Goal: Information Seeking & Learning: Learn about a topic

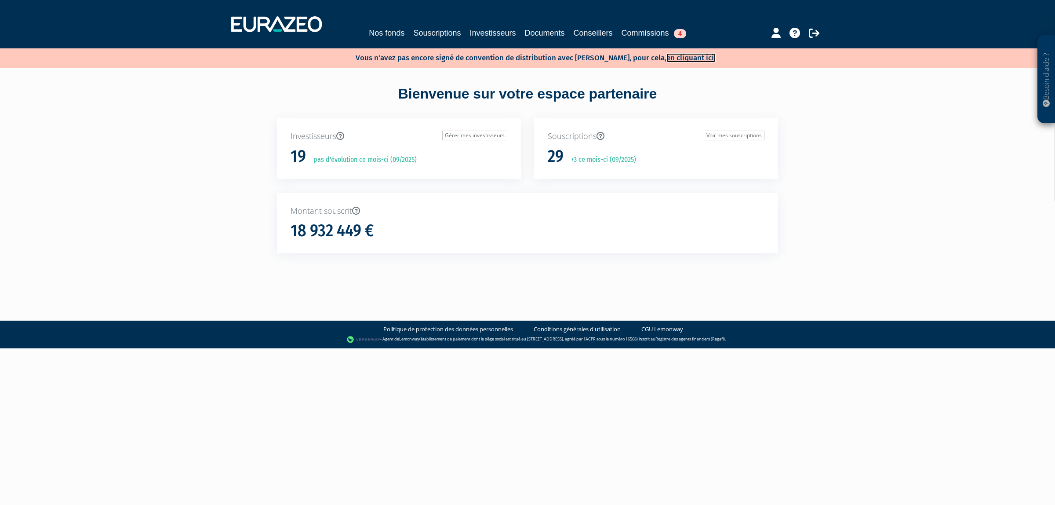
click at [684, 55] on link "en cliquant ici." at bounding box center [690, 57] width 49 height 9
click at [369, 38] on link "Nos fonds" at bounding box center [387, 33] width 36 height 12
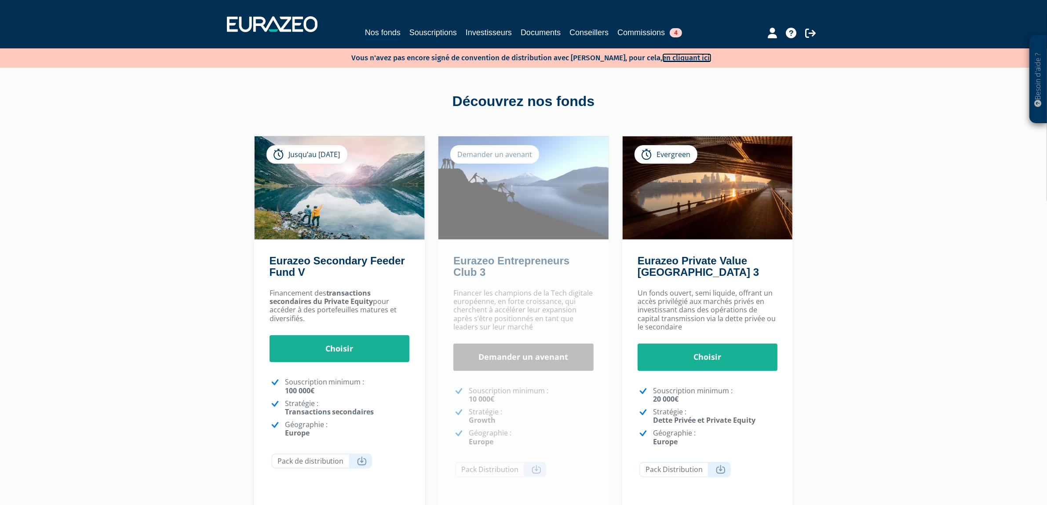
click at [677, 60] on link "en cliquant ici." at bounding box center [686, 57] width 49 height 9
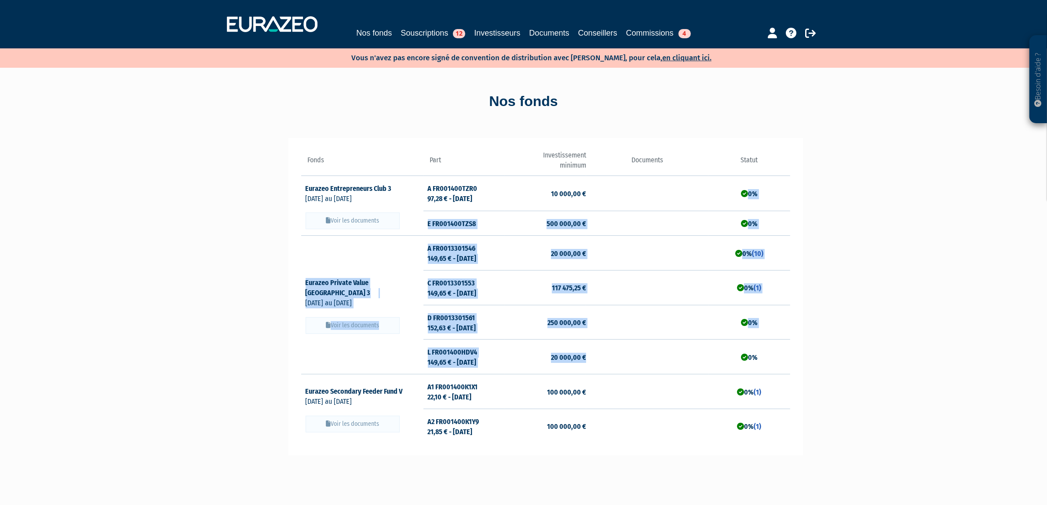
drag, startPoint x: 745, startPoint y: 203, endPoint x: 763, endPoint y: 370, distance: 168.4
click at [759, 370] on tbody "Eurazeo Entrepreneurs Club 3" at bounding box center [545, 308] width 489 height 267
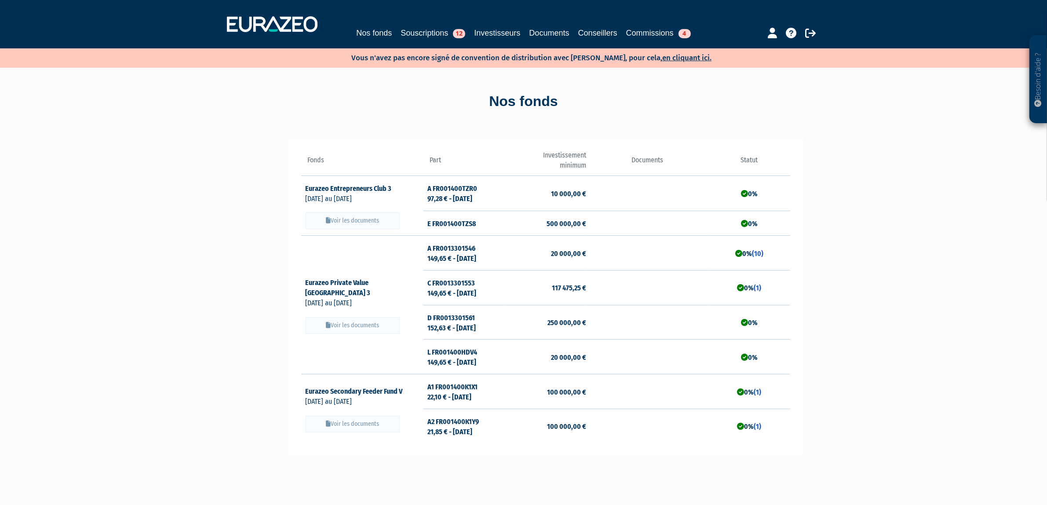
click at [878, 357] on div "Besoin d'aide ? × J'ai besoin d'aide Si vous avez une question à propos du fonc…" at bounding box center [523, 329] width 1047 height 658
click at [365, 186] on link "Eurazeo Entrepreneurs Club 3" at bounding box center [353, 188] width 94 height 8
click at [744, 253] on td "0% (10)" at bounding box center [748, 253] width 81 height 35
click at [751, 225] on td "0%" at bounding box center [748, 223] width 81 height 25
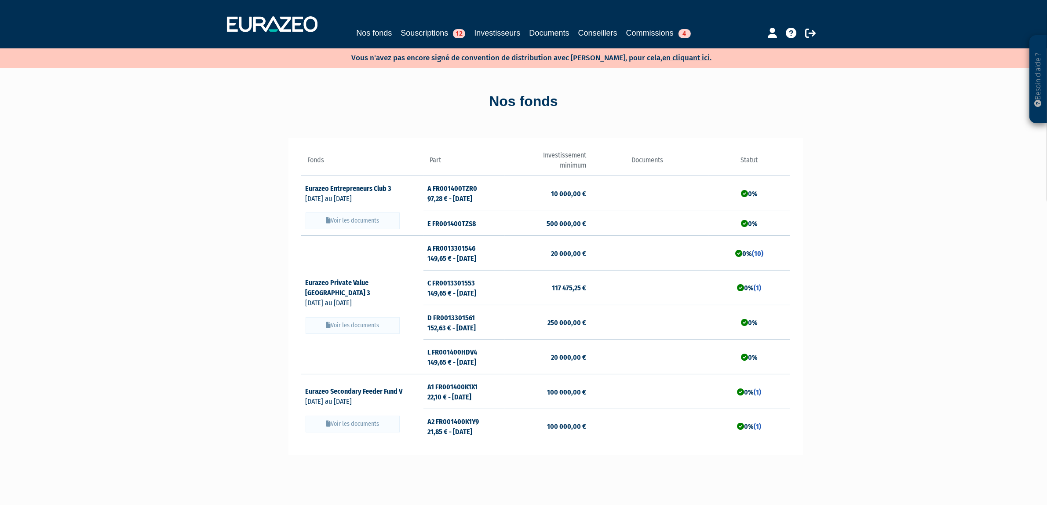
click at [751, 225] on td "0%" at bounding box center [748, 223] width 81 height 25
click at [744, 187] on td "0%" at bounding box center [748, 192] width 81 height 35
click at [376, 29] on link "Nos fonds" at bounding box center [374, 33] width 36 height 12
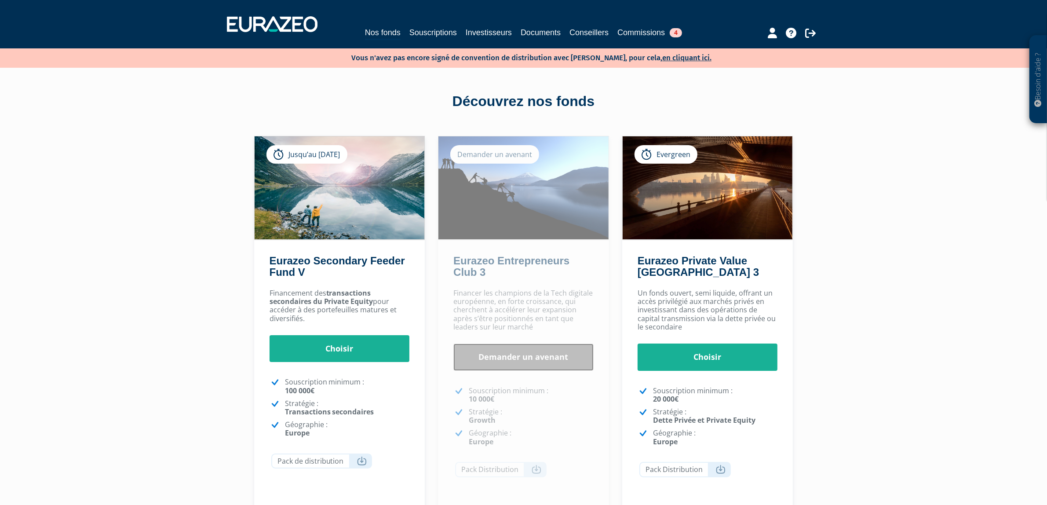
click at [491, 365] on link "Demander un avenant" at bounding box center [523, 356] width 140 height 27
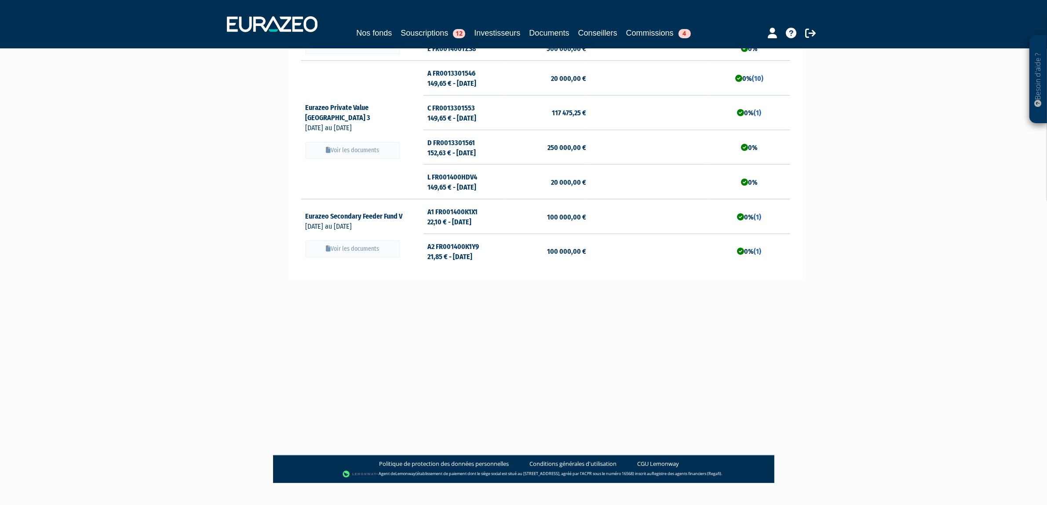
scroll to position [188, 0]
